Goal: Information Seeking & Learning: Check status

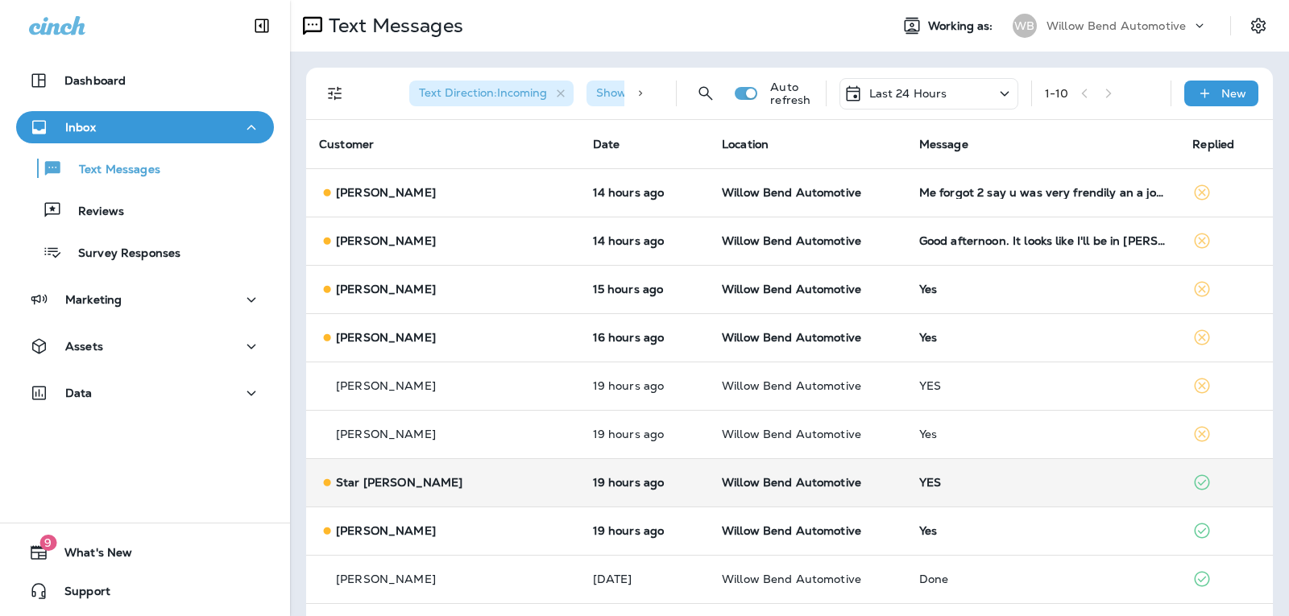
click at [978, 495] on td "YES" at bounding box center [1043, 482] width 274 height 48
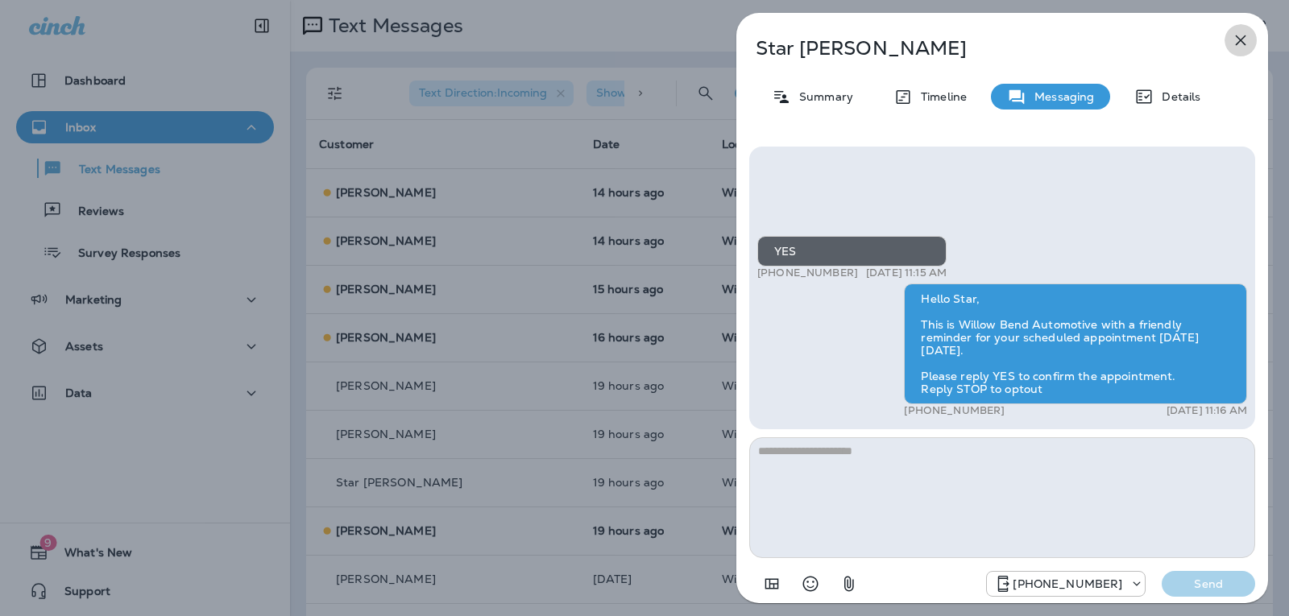
click at [1236, 35] on icon "button" at bounding box center [1240, 40] width 19 height 19
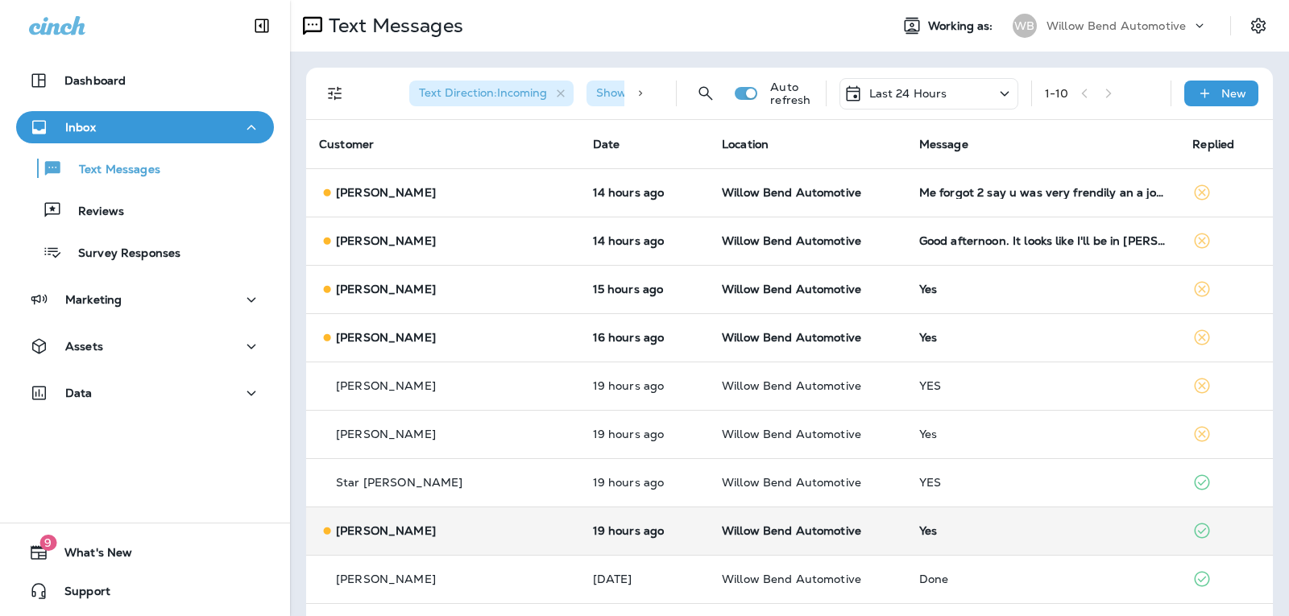
click at [962, 536] on div "Yes" at bounding box center [1043, 530] width 248 height 13
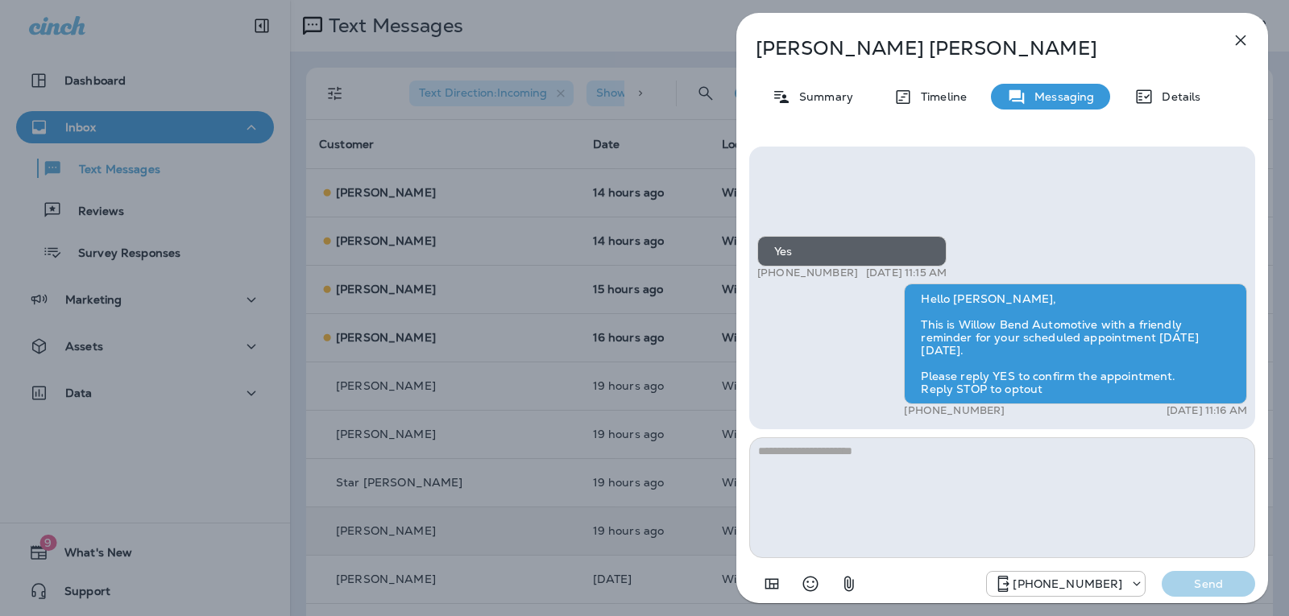
click at [1240, 39] on icon "button" at bounding box center [1240, 40] width 19 height 19
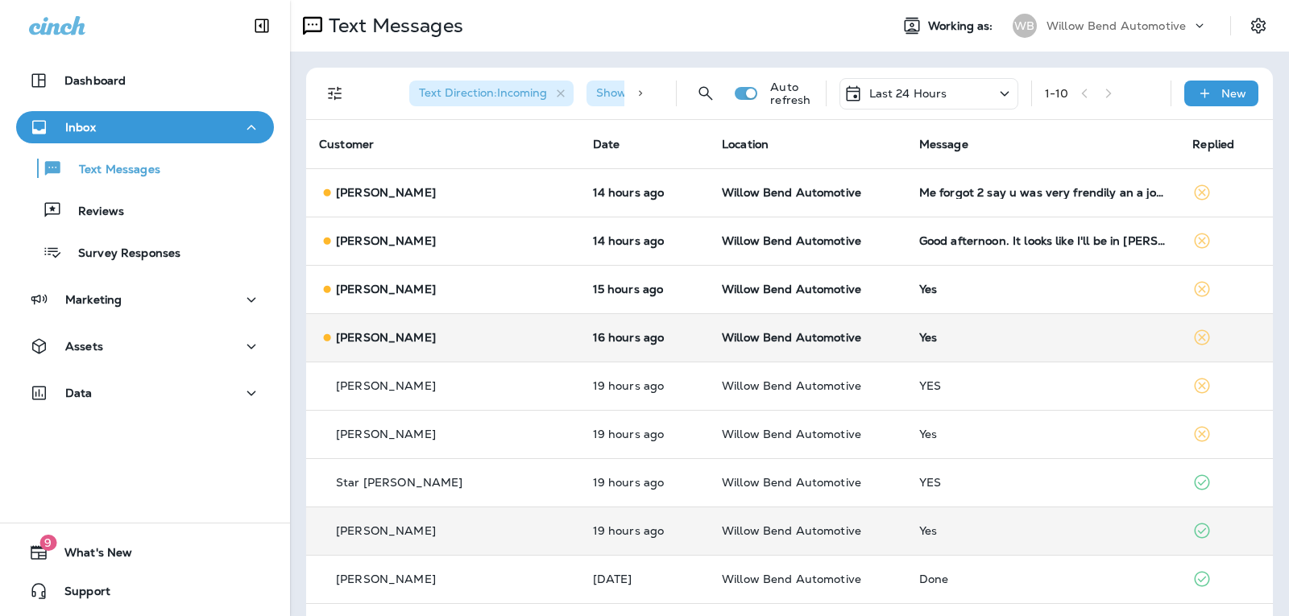
click at [983, 339] on div "Yes" at bounding box center [1043, 337] width 248 height 13
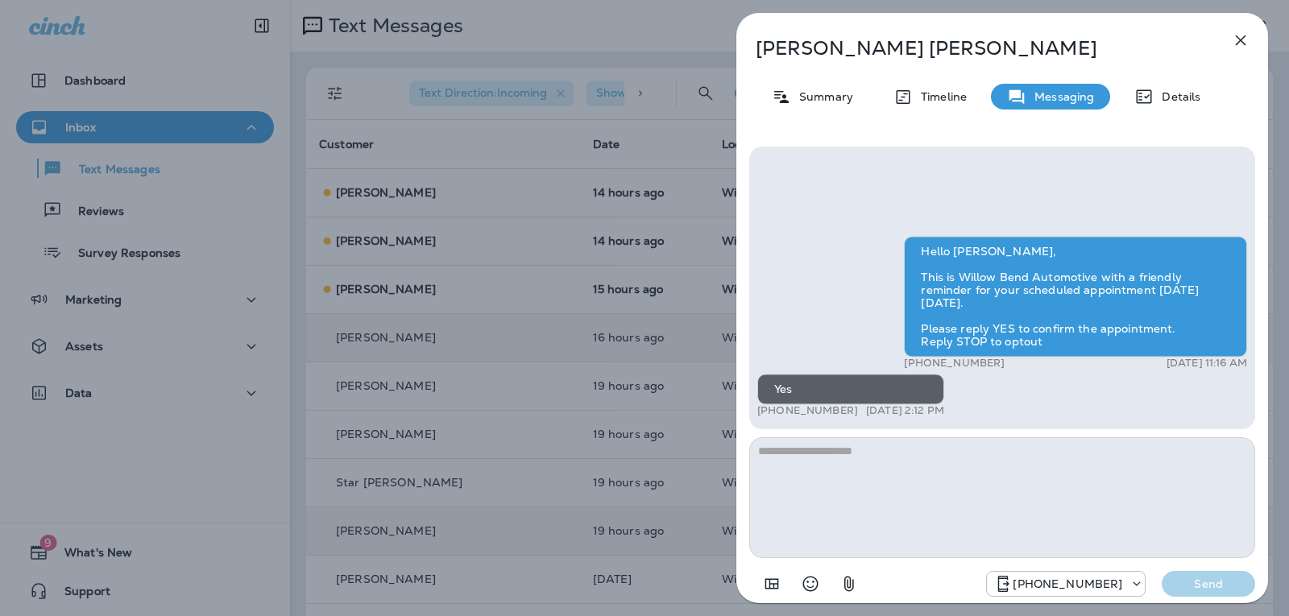
click at [1240, 35] on icon "button" at bounding box center [1240, 40] width 19 height 19
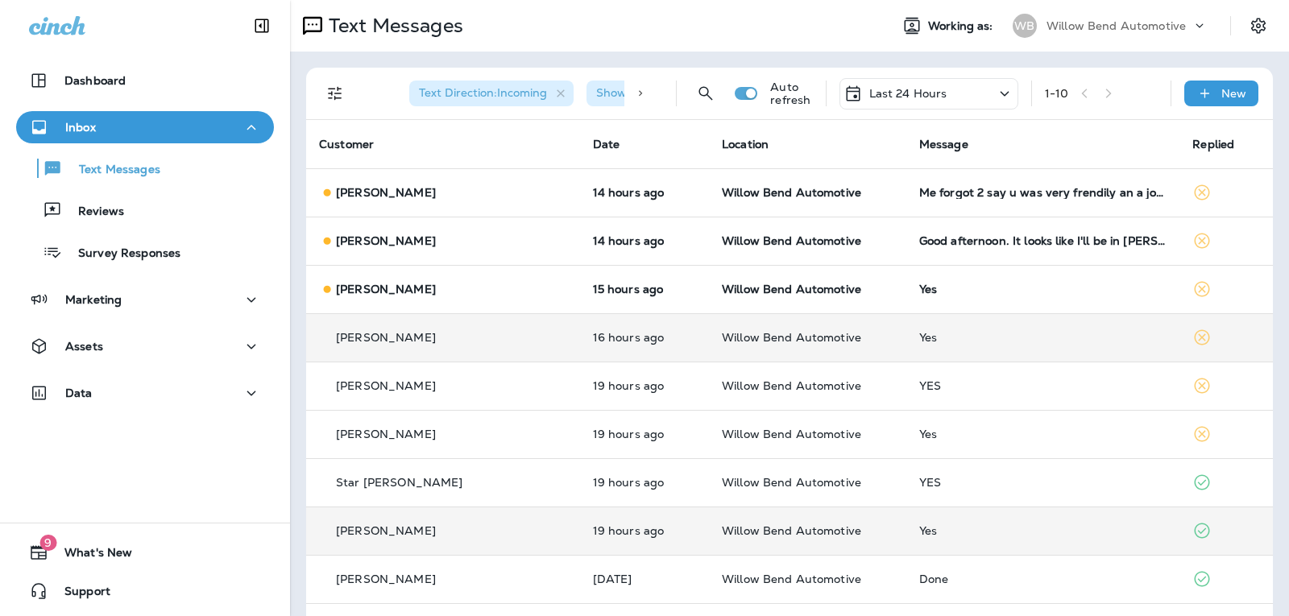
click at [983, 293] on div "Yes" at bounding box center [1043, 289] width 248 height 13
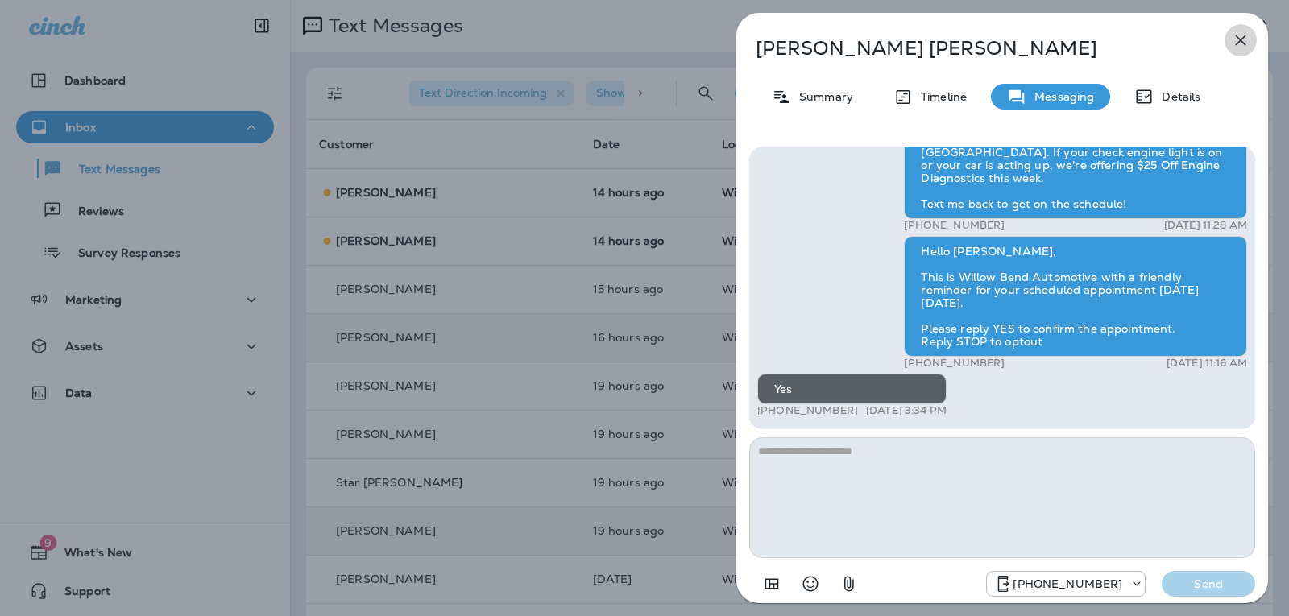
click at [1244, 43] on icon "button" at bounding box center [1241, 40] width 10 height 10
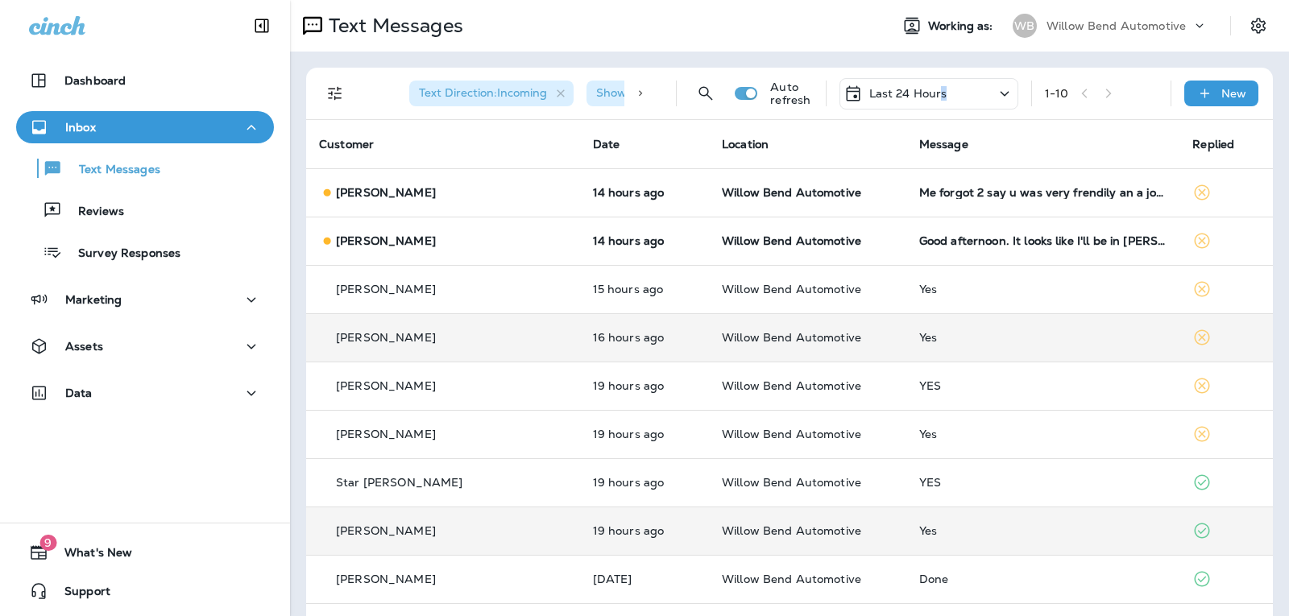
click at [930, 89] on p "Last 24 Hours" at bounding box center [908, 93] width 78 height 13
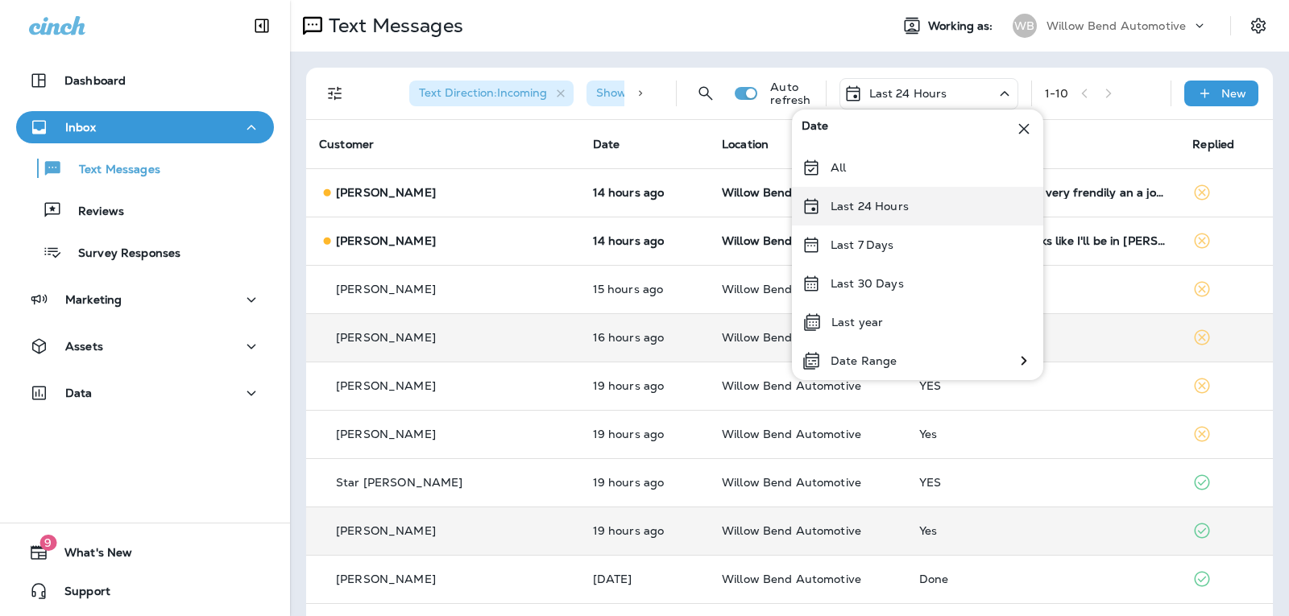
click at [892, 216] on div "Last 24 Hours" at bounding box center [917, 206] width 251 height 39
